Goal: Navigation & Orientation: Understand site structure

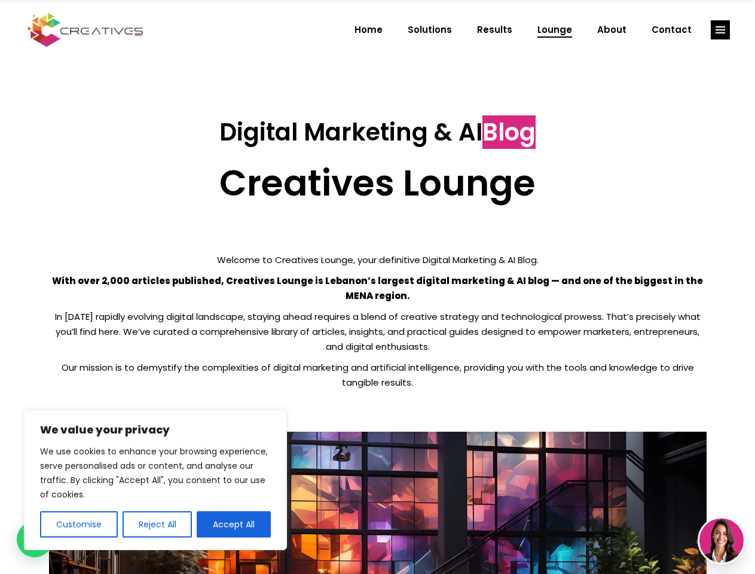
click at [377, 287] on p "With over 2,000 articles published, Creatives Lounge is Lebanon’s largest digit…" at bounding box center [378, 288] width 658 height 30
click at [78, 524] on button "Customise" at bounding box center [79, 524] width 78 height 26
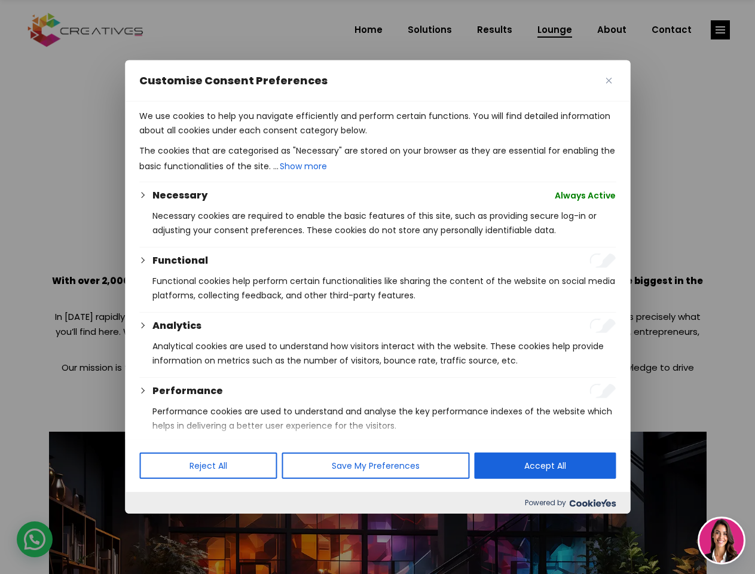
click at [157, 524] on div at bounding box center [377, 287] width 755 height 574
click at [234, 138] on p "We use cookies to help you navigate efficiently and perform certain functions. …" at bounding box center [377, 123] width 476 height 29
click at [720, 30] on div at bounding box center [377, 287] width 755 height 574
click at [722, 540] on img at bounding box center [721, 540] width 44 height 44
